Goal: Task Accomplishment & Management: Manage account settings

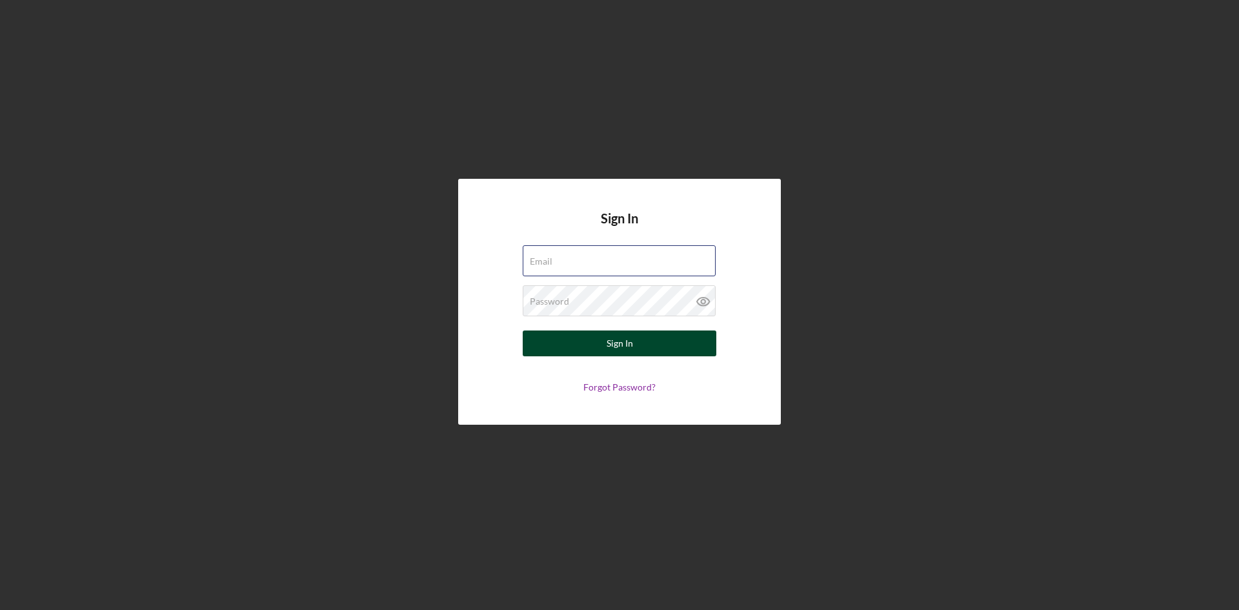
type input "[EMAIL_ADDRESS][DOMAIN_NAME]"
click at [674, 351] on button "Sign In" at bounding box center [620, 343] width 194 height 26
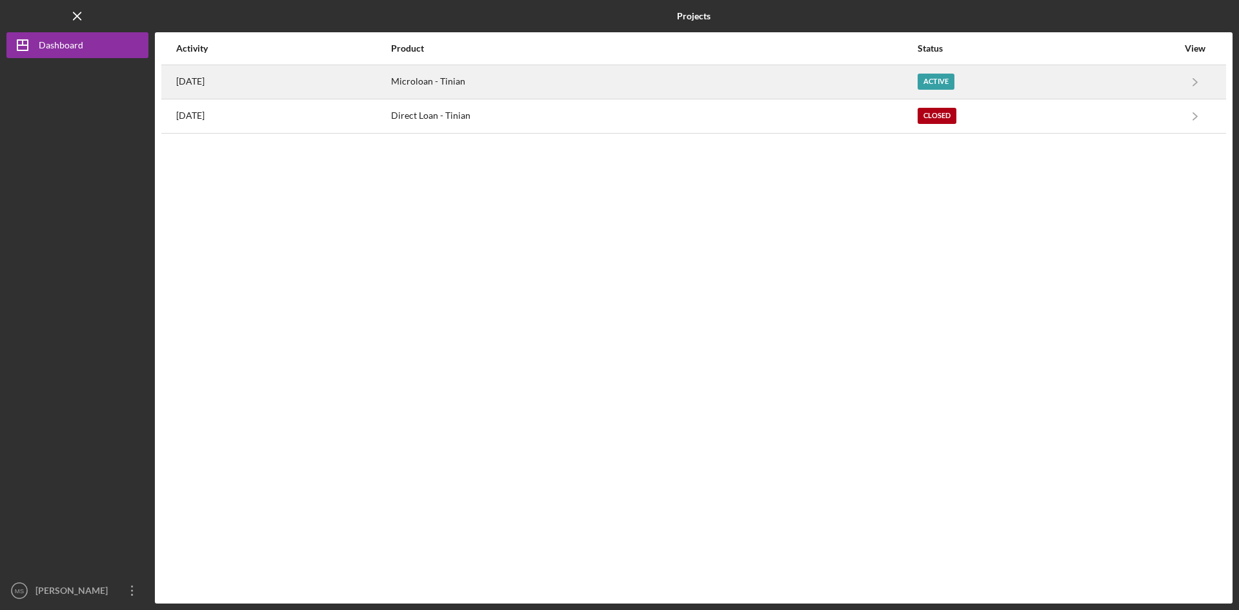
click at [390, 88] on div "[DATE]" at bounding box center [283, 82] width 214 height 32
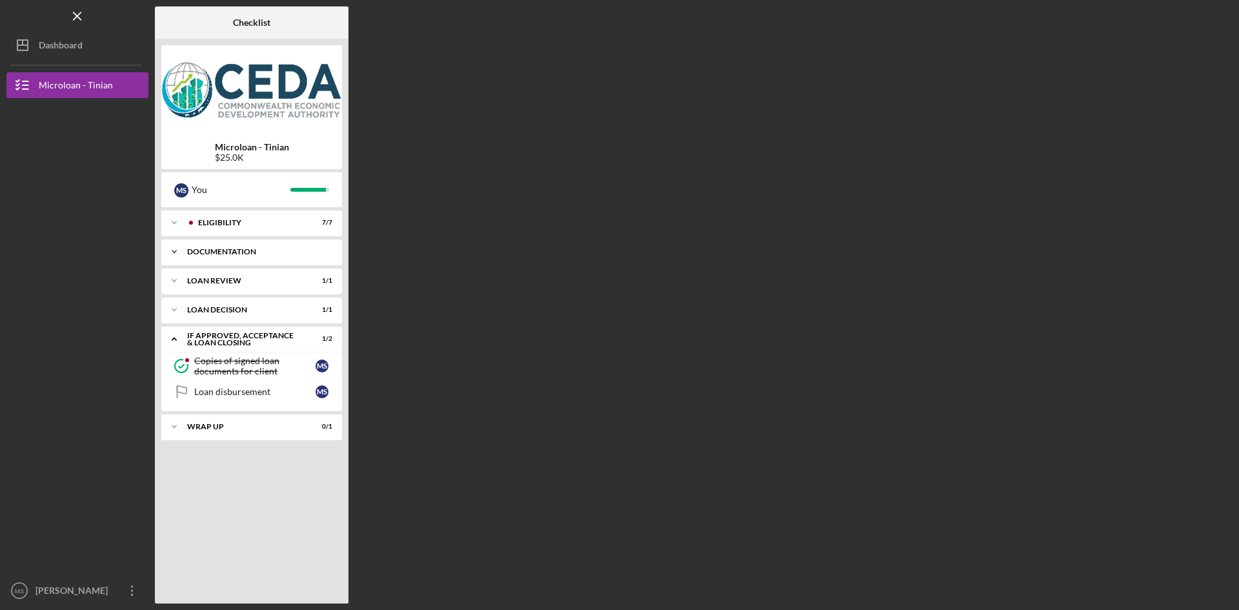
click at [265, 248] on div "Documentation" at bounding box center [256, 252] width 139 height 8
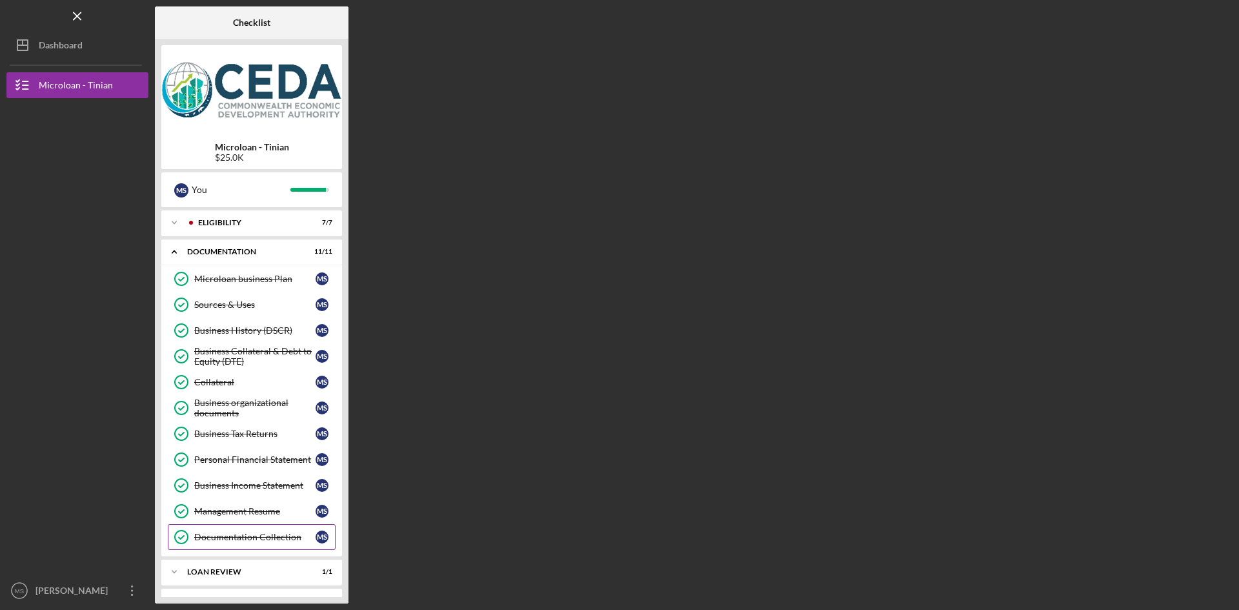
click at [271, 539] on div "Documentation Collection" at bounding box center [254, 537] width 121 height 10
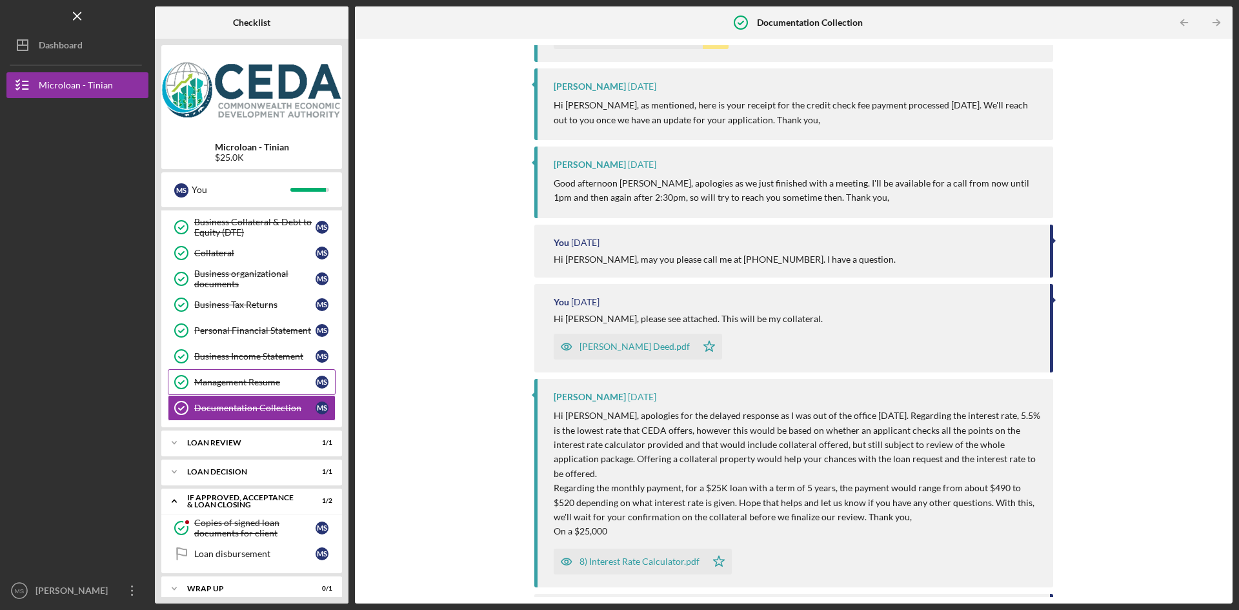
scroll to position [141, 0]
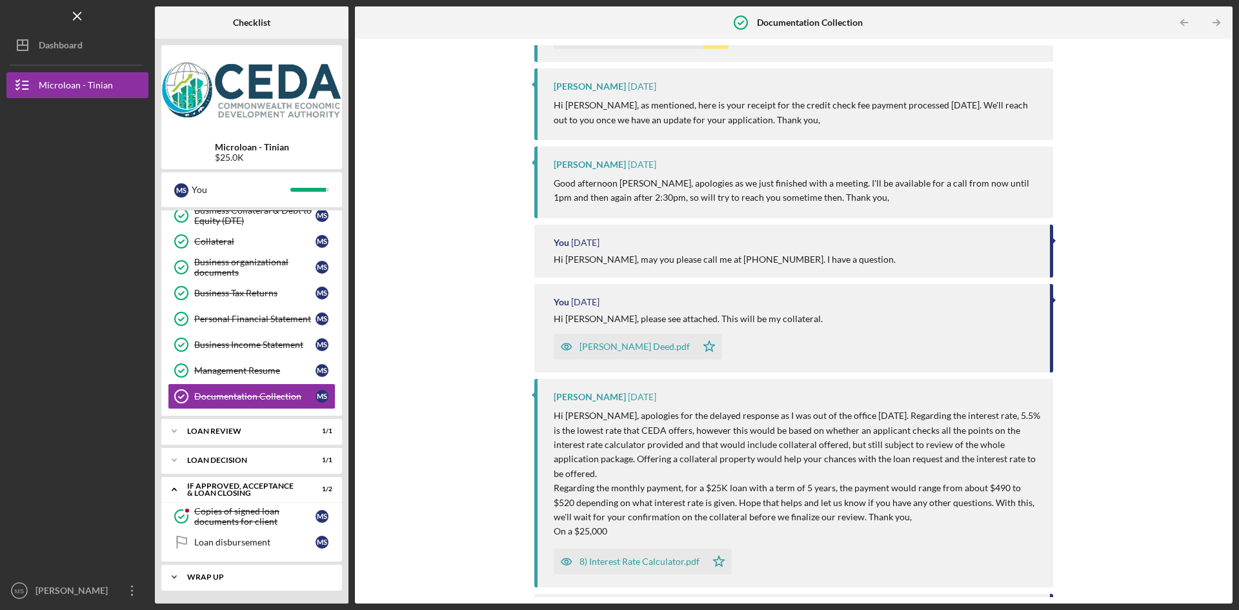
click at [264, 575] on div "Wrap up" at bounding box center [256, 577] width 139 height 8
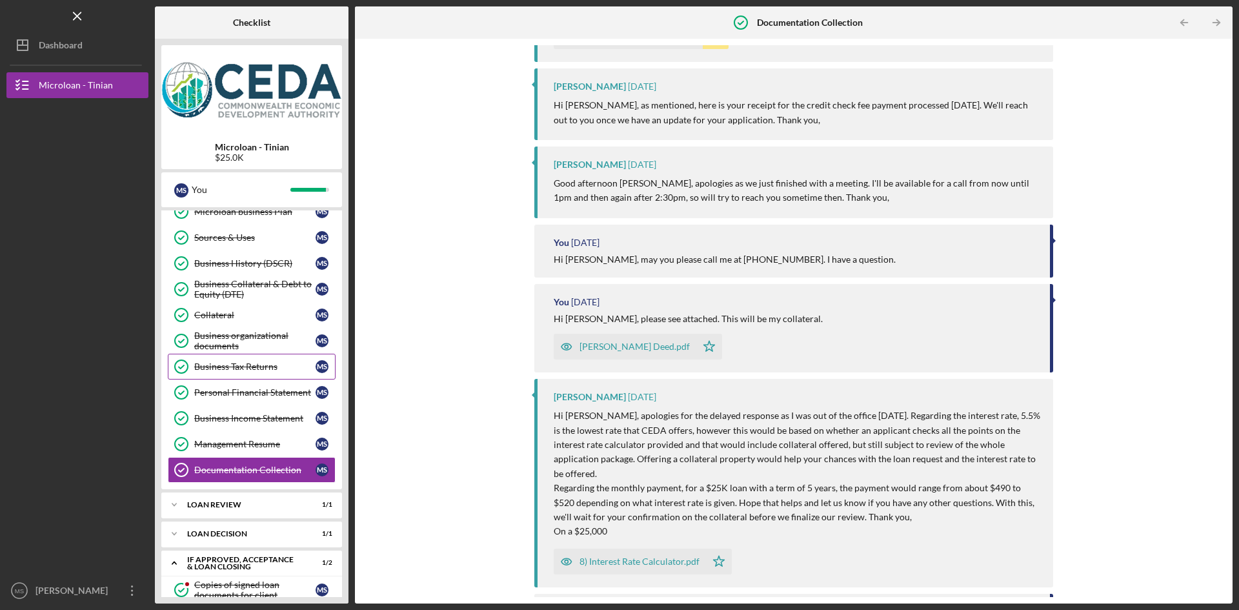
scroll to position [174, 0]
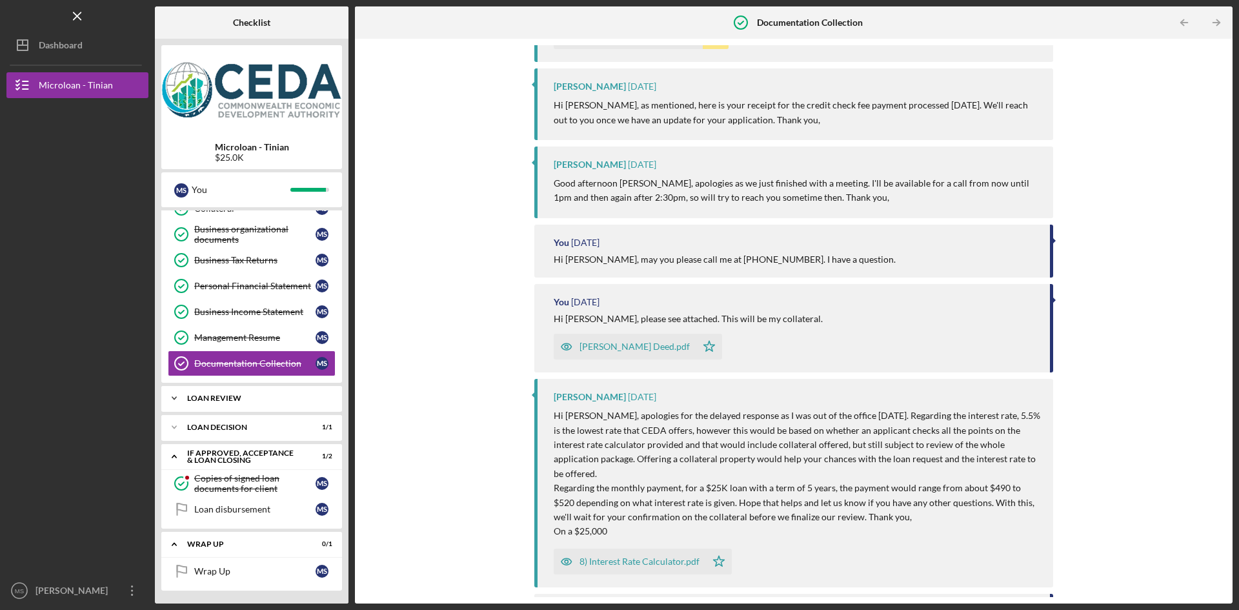
click at [264, 399] on div "Loan Review" at bounding box center [256, 398] width 139 height 8
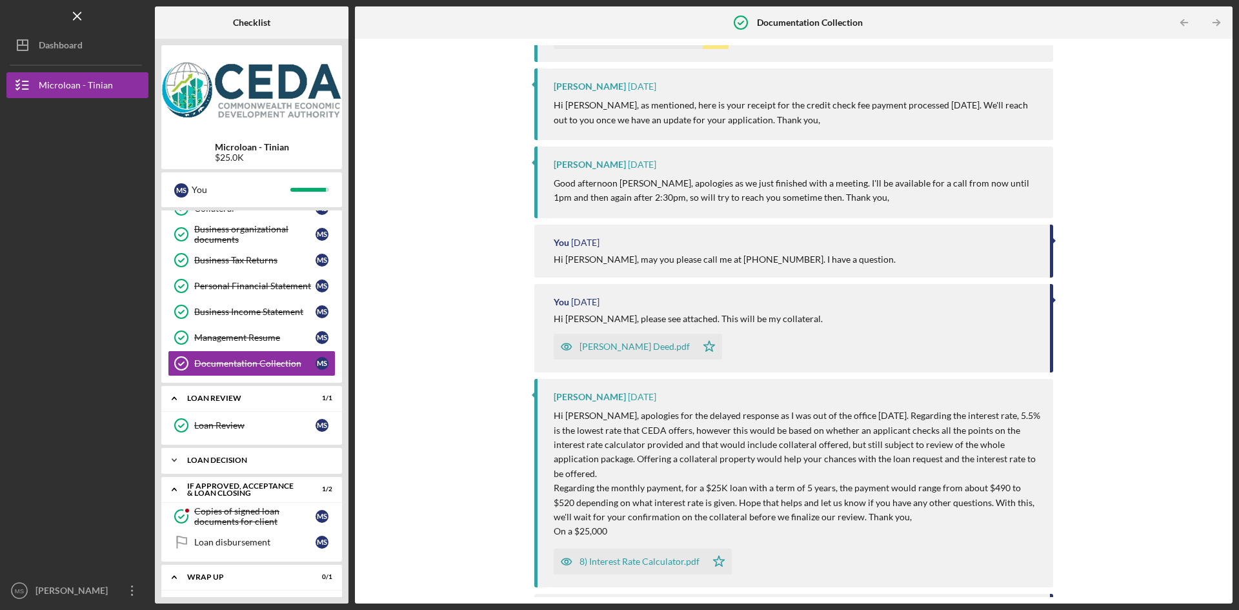
click at [225, 453] on div "Icon/Expander Loan decision 1 / 1" at bounding box center [251, 460] width 181 height 26
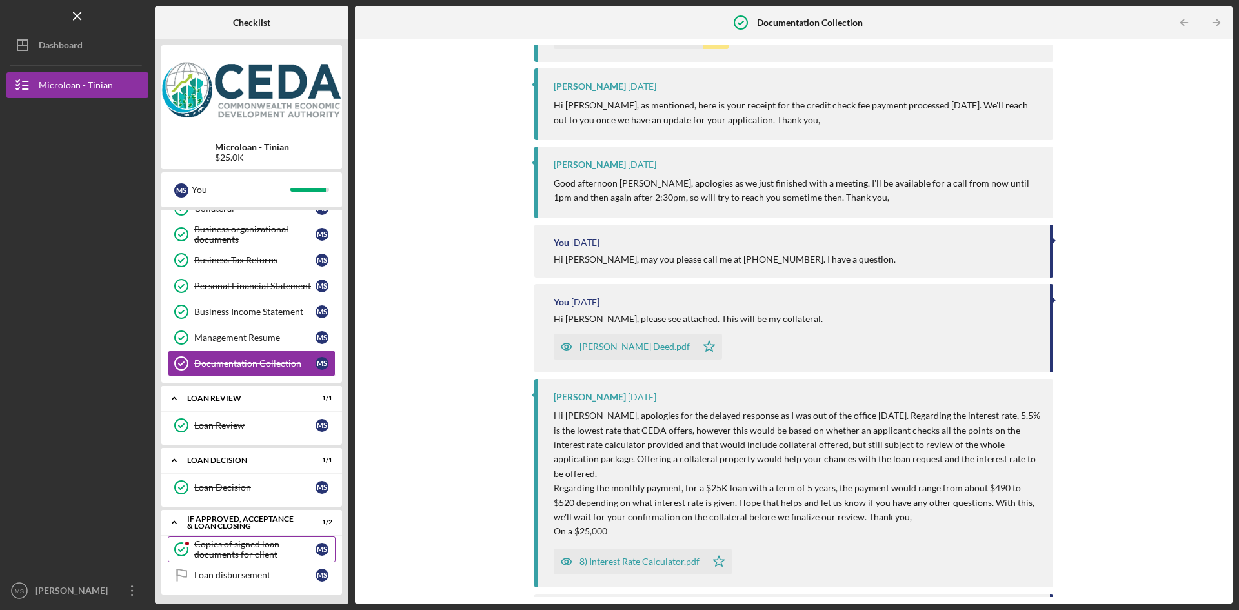
scroll to position [239, 0]
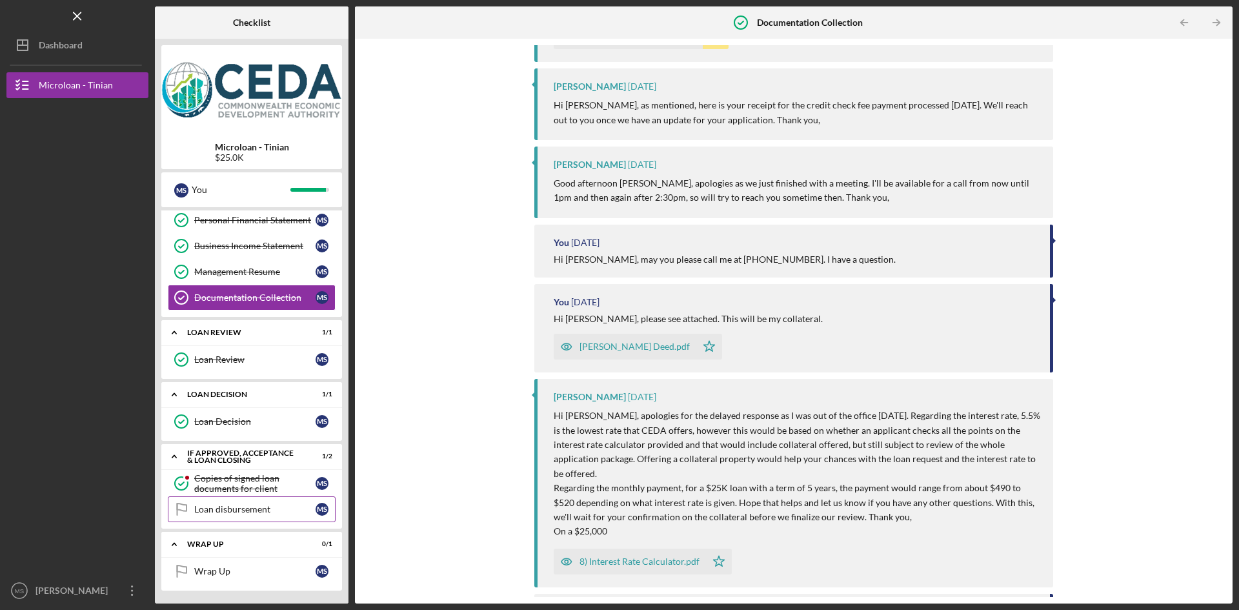
click at [240, 506] on div "Loan disbursement" at bounding box center [254, 509] width 121 height 10
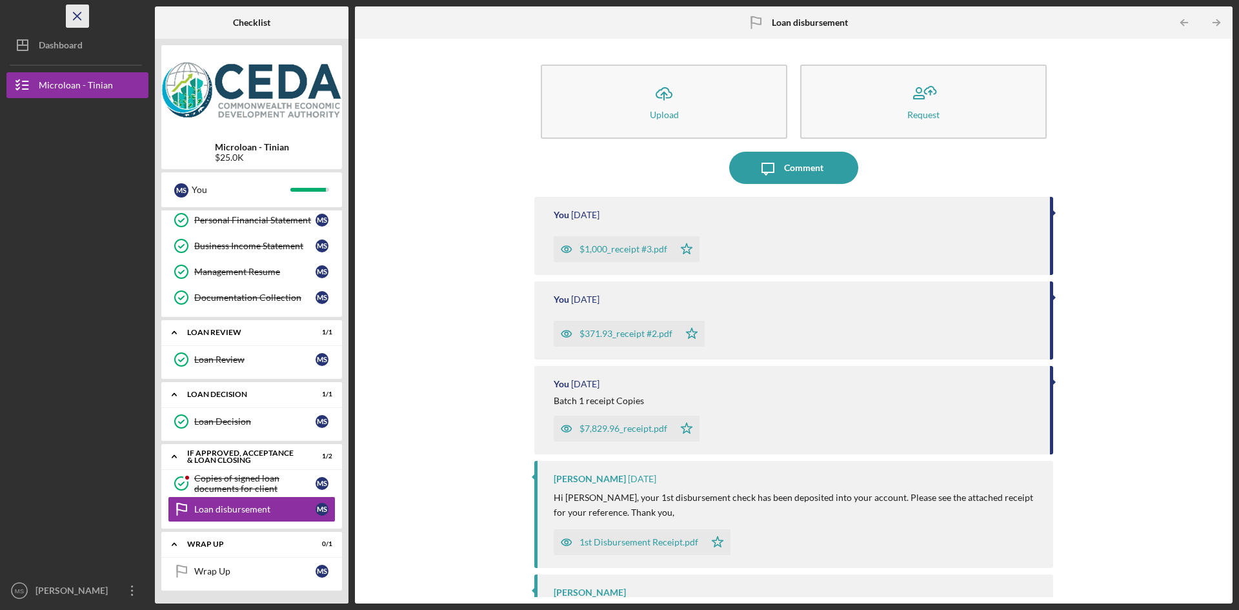
click at [72, 14] on icon "Icon/Menu Close" at bounding box center [77, 16] width 29 height 29
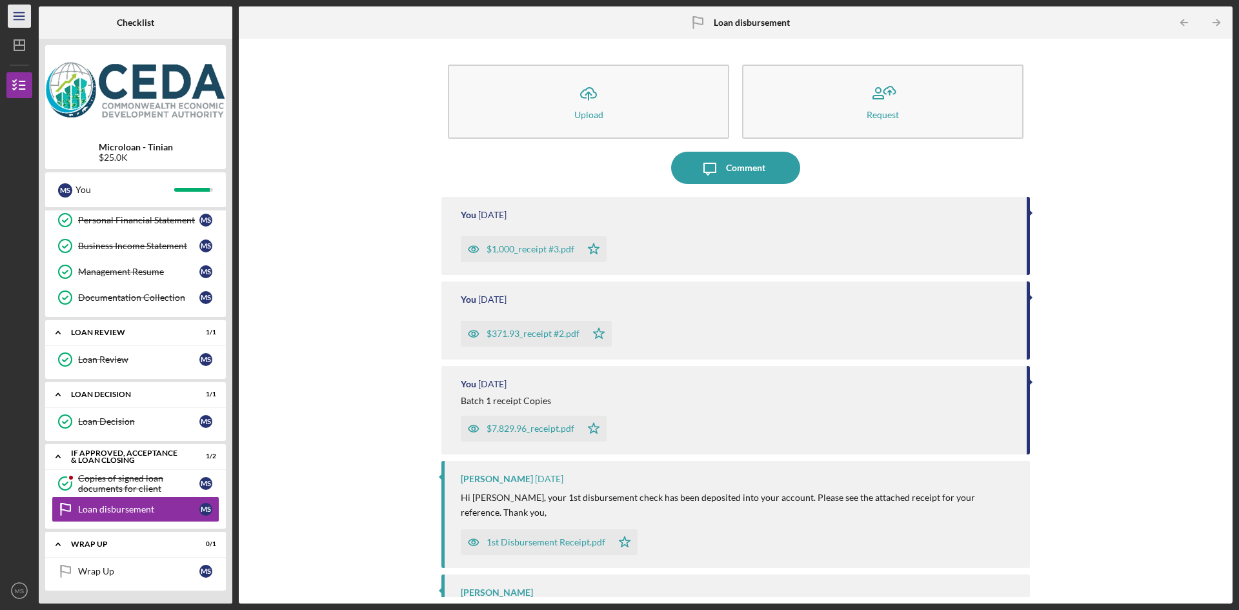
click at [21, 13] on line "button" at bounding box center [19, 13] width 10 height 0
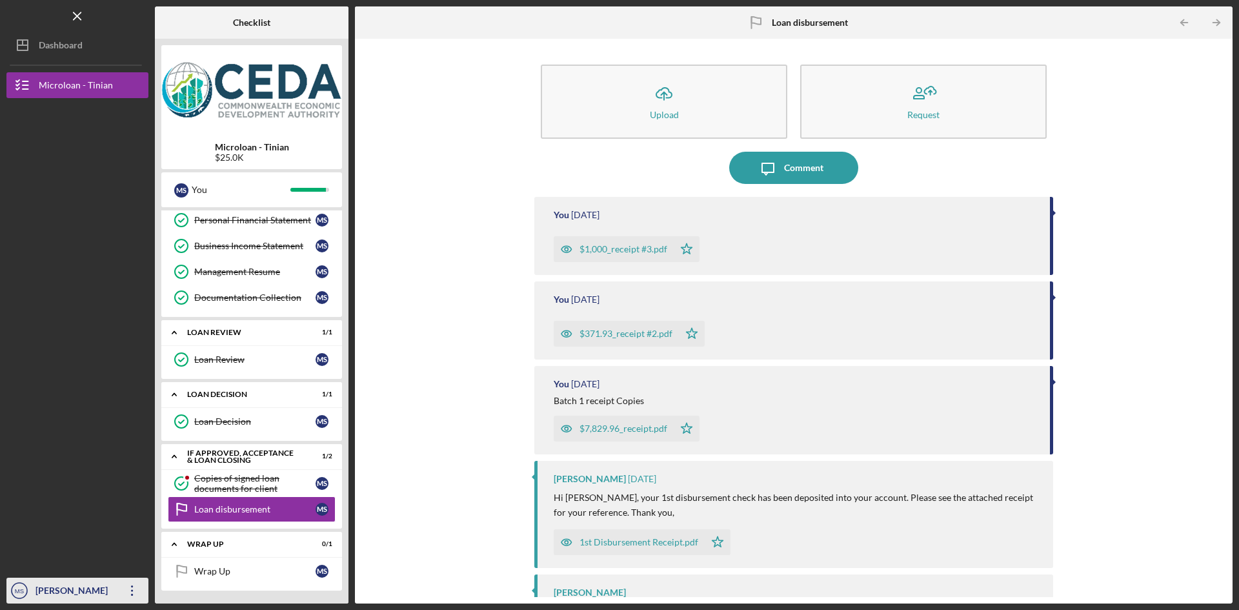
click at [48, 580] on div "[PERSON_NAME]" at bounding box center [74, 592] width 84 height 29
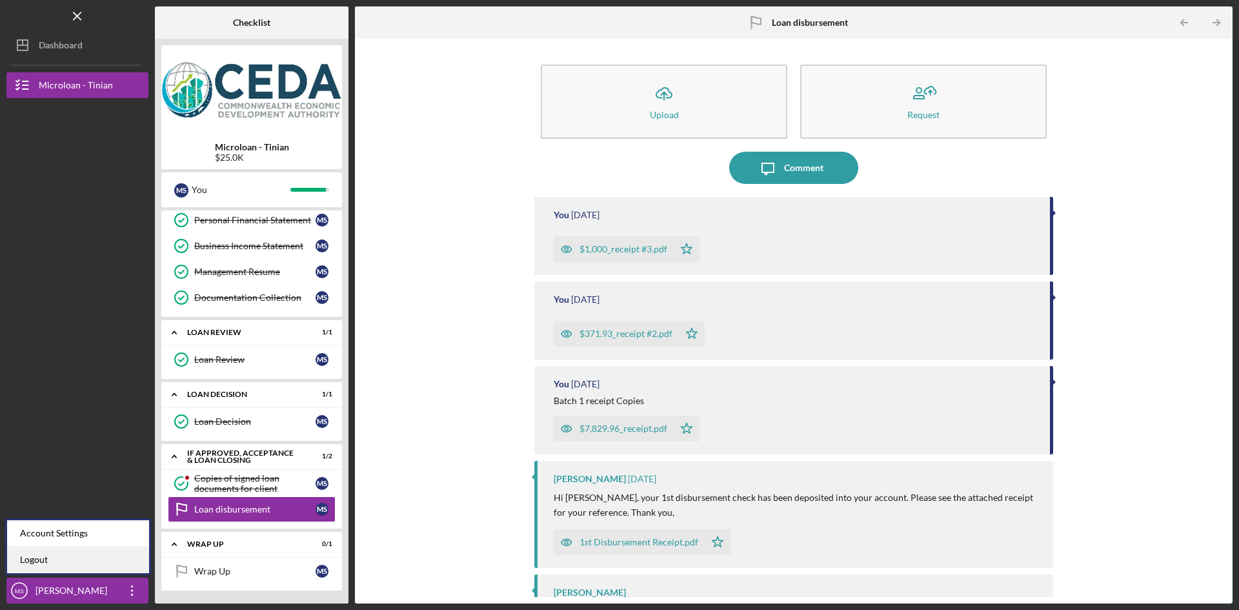
click at [51, 557] on link "Logout" at bounding box center [78, 560] width 142 height 26
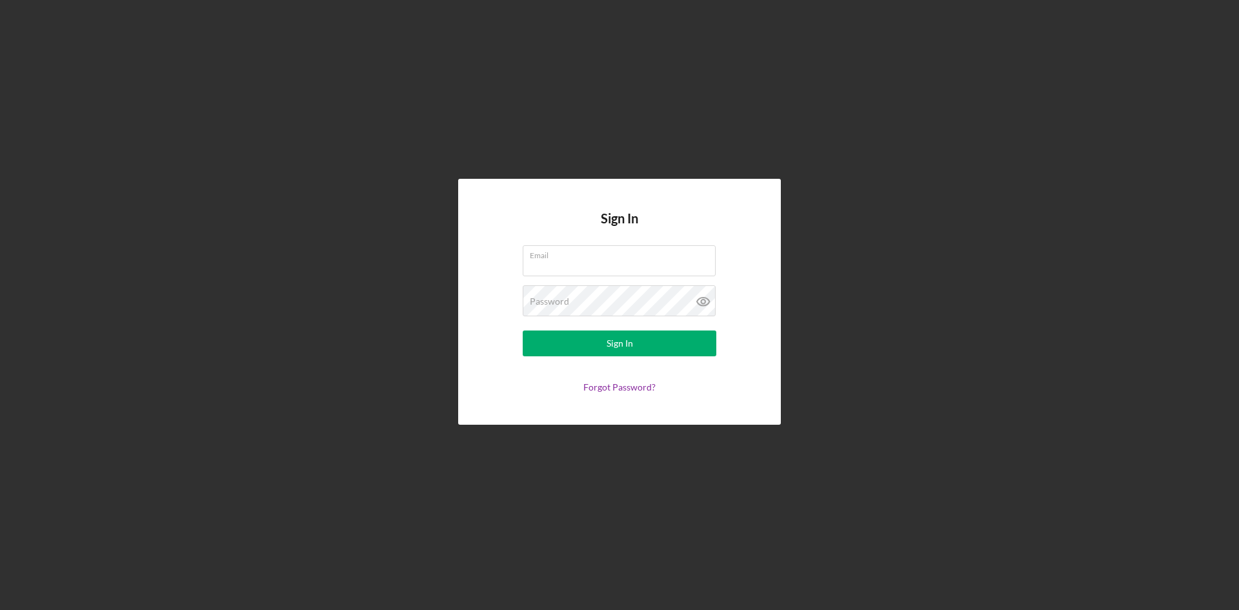
type input "[EMAIL_ADDRESS][DOMAIN_NAME]"
click at [697, 303] on icon at bounding box center [703, 302] width 12 height 8
